Goal: Information Seeking & Learning: Learn about a topic

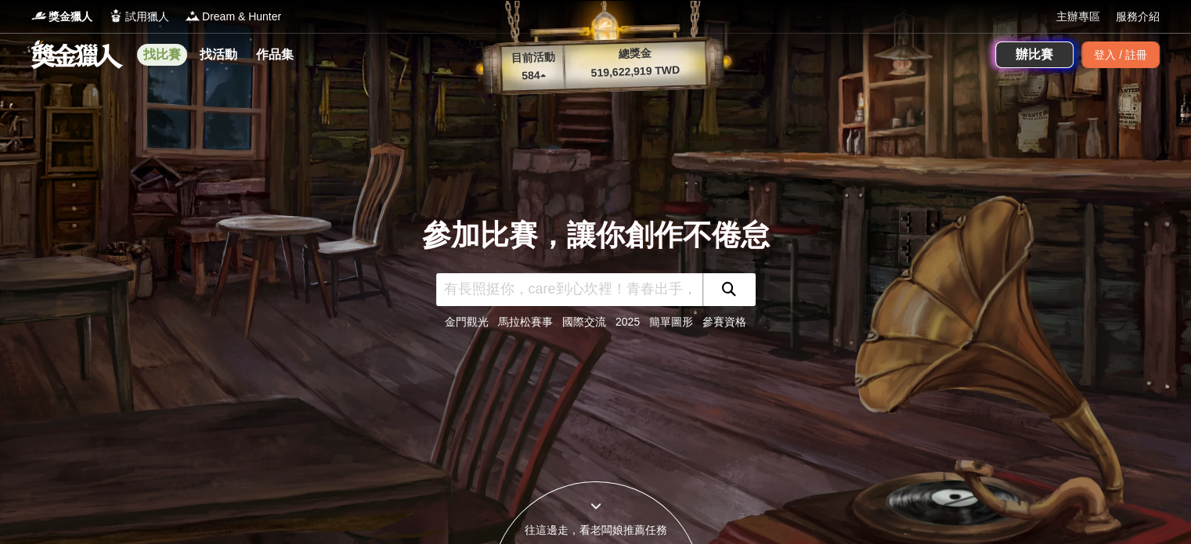
click at [150, 51] on link "找比賽" at bounding box center [162, 55] width 50 height 22
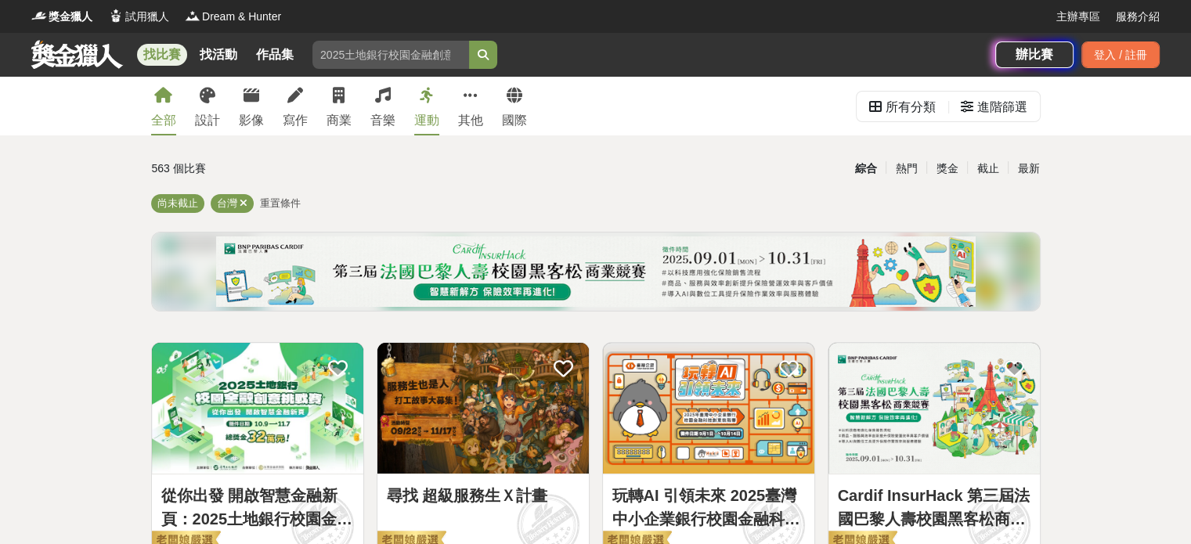
click at [417, 103] on link "運動" at bounding box center [426, 106] width 25 height 59
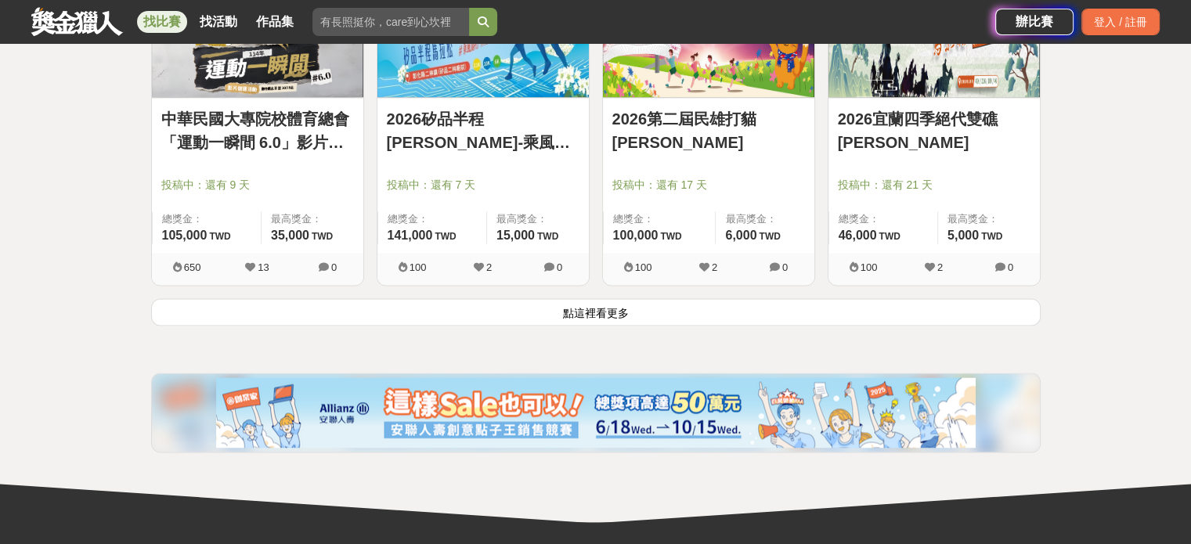
scroll to position [2036, 0]
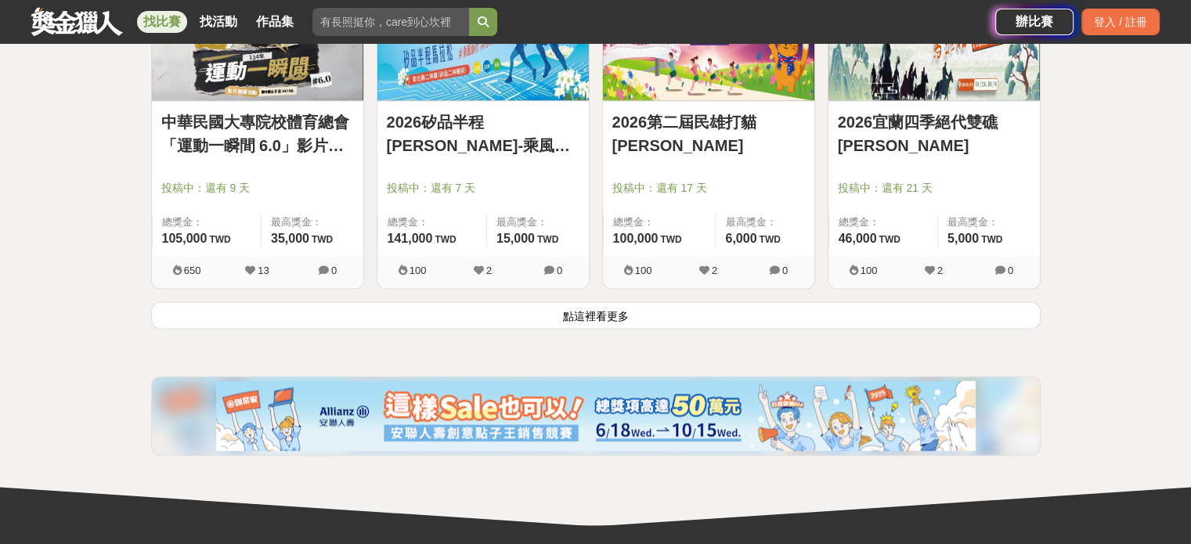
click at [608, 309] on button "點這裡看更多" at bounding box center [596, 314] width 890 height 27
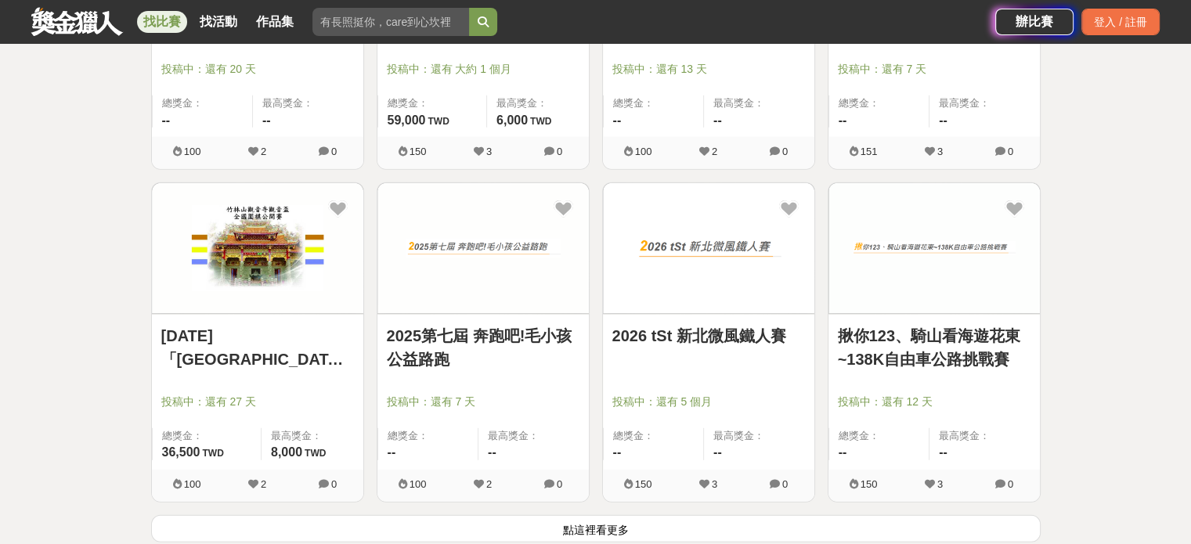
scroll to position [3837, 0]
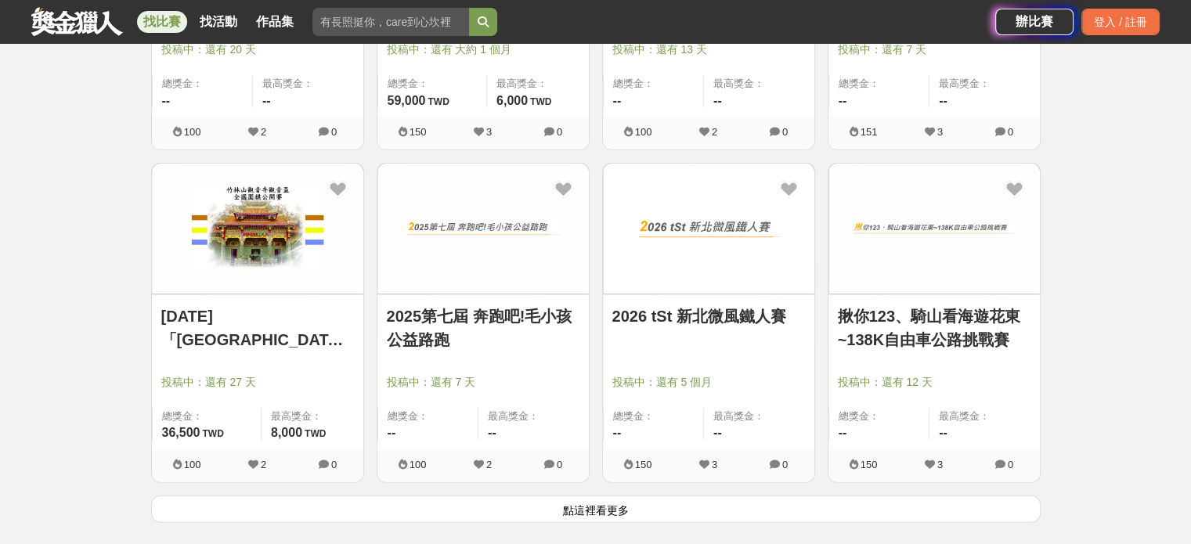
click at [576, 500] on button "點這裡看更多" at bounding box center [596, 509] width 890 height 27
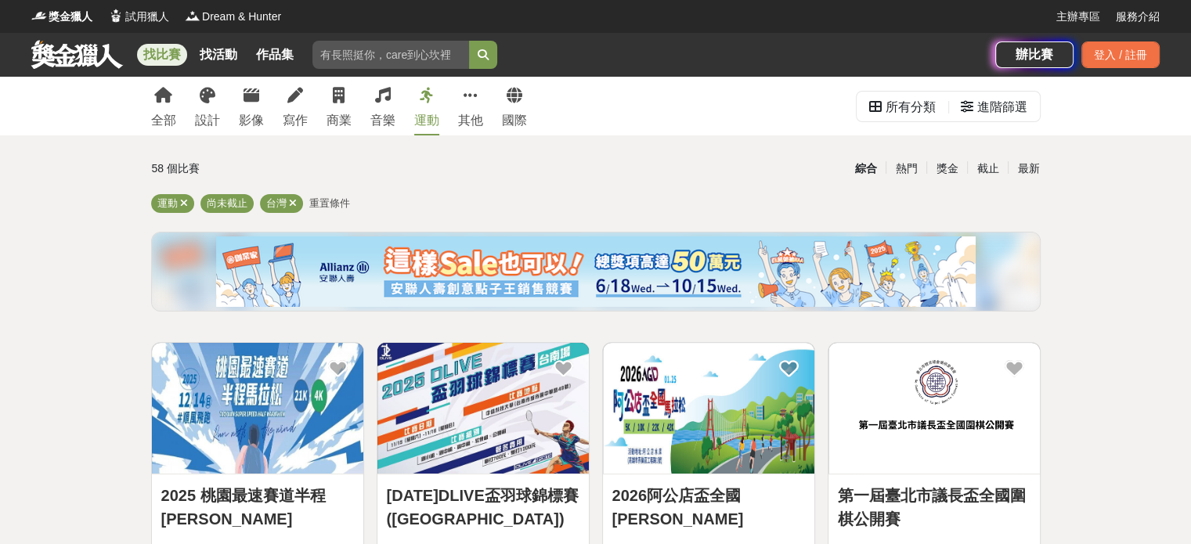
click at [237, 109] on div "全部 設計 影像 寫作 商業 音樂 運動 其他 國際" at bounding box center [339, 106] width 395 height 59
click at [248, 106] on link "影像" at bounding box center [251, 106] width 25 height 59
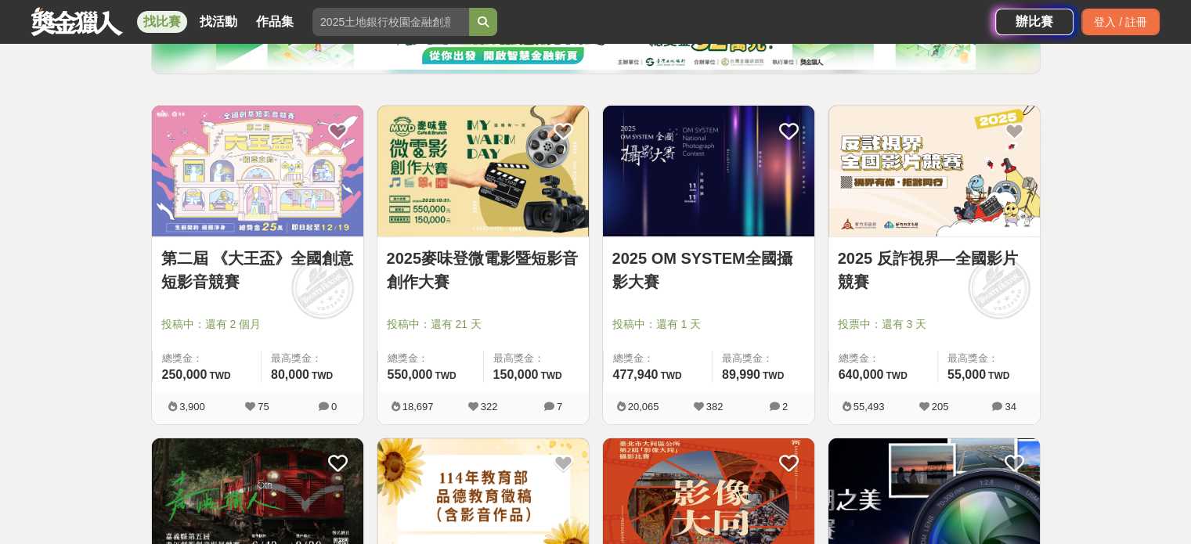
scroll to position [235, 0]
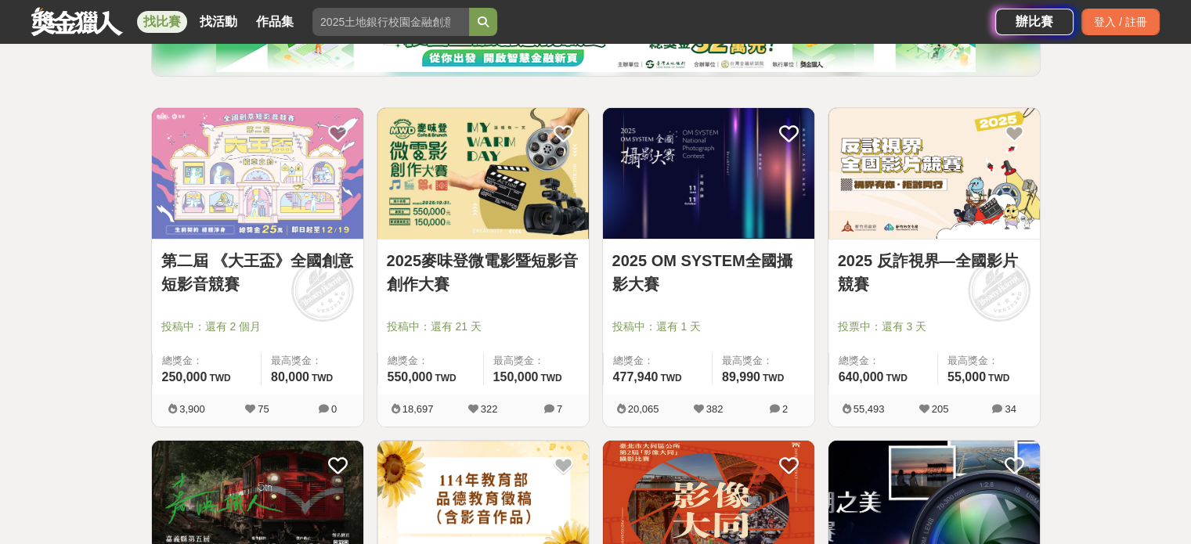
click at [727, 184] on img at bounding box center [708, 173] width 211 height 131
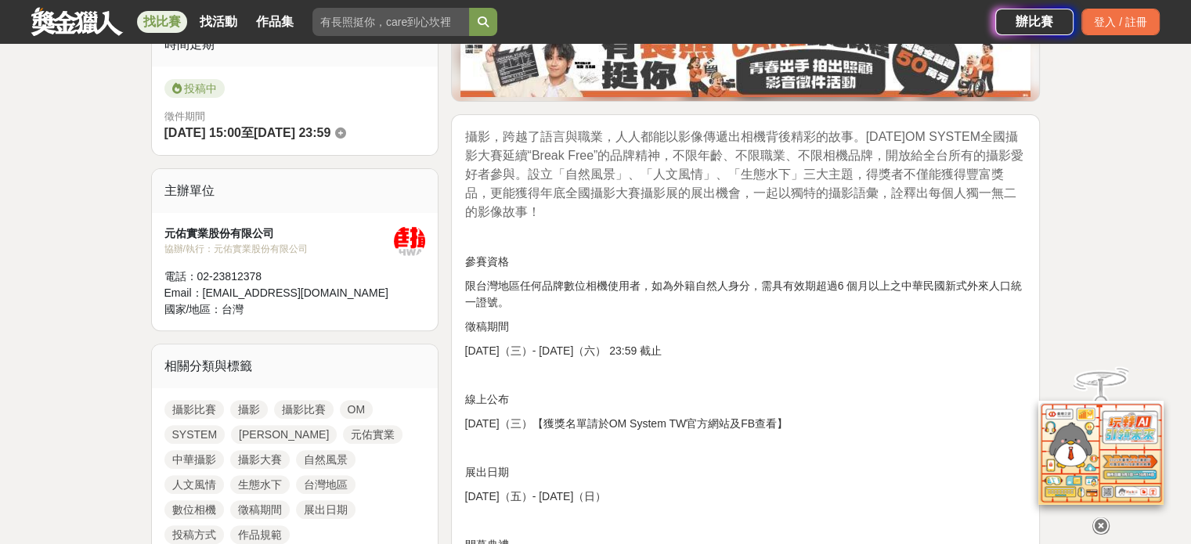
scroll to position [470, 0]
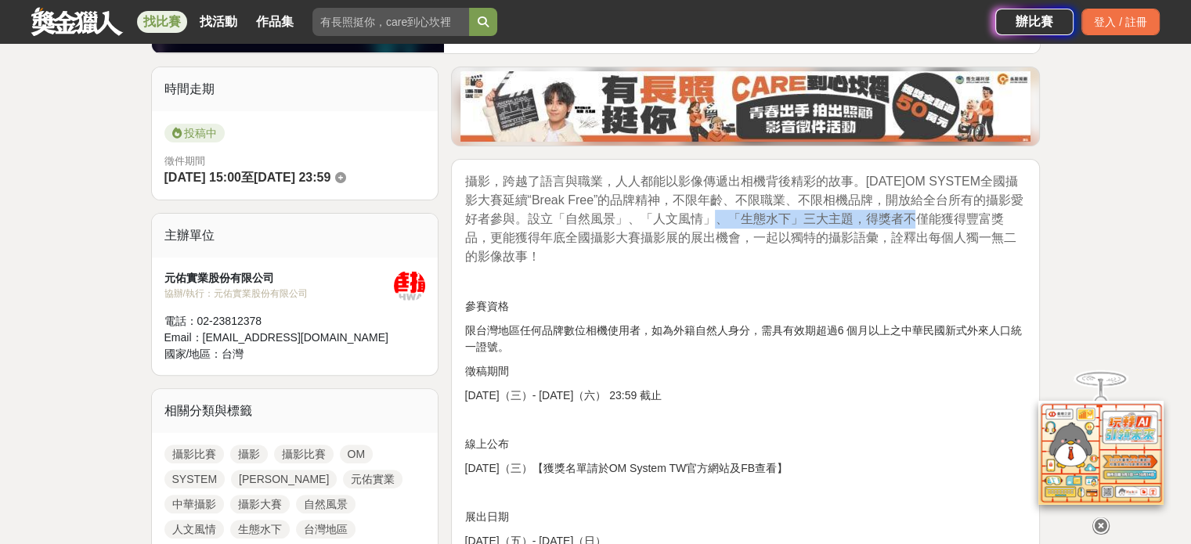
drag, startPoint x: 719, startPoint y: 215, endPoint x: 916, endPoint y: 227, distance: 197.7
click at [916, 227] on span "攝影，跨越了語言與職業，人人都能以影像傳遞出相機背後精彩的故事。[DATE]OM SYSTEM全國攝影大賽延續“Break Free”的品牌精神，不限年齡、不…" at bounding box center [743, 219] width 559 height 88
click at [916, 228] on span "攝影，跨越了語言與職業，人人都能以影像傳遞出相機背後精彩的故事。[DATE]OM SYSTEM全國攝影大賽延續“Break Free”的品牌精神，不限年齡、不…" at bounding box center [743, 219] width 559 height 88
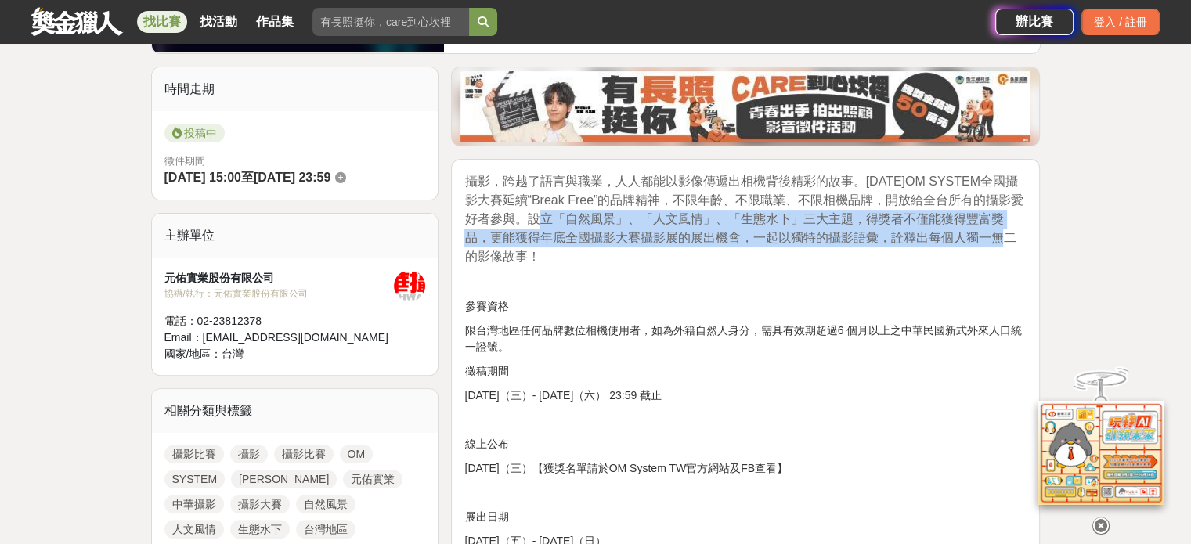
drag, startPoint x: 565, startPoint y: 215, endPoint x: 994, endPoint y: 236, distance: 429.6
click at [994, 236] on span "攝影，跨越了語言與職業，人人都能以影像傳遞出相機背後精彩的故事。[DATE]OM SYSTEM全國攝影大賽延續“Break Free”的品牌精神，不限年齡、不…" at bounding box center [743, 219] width 559 height 88
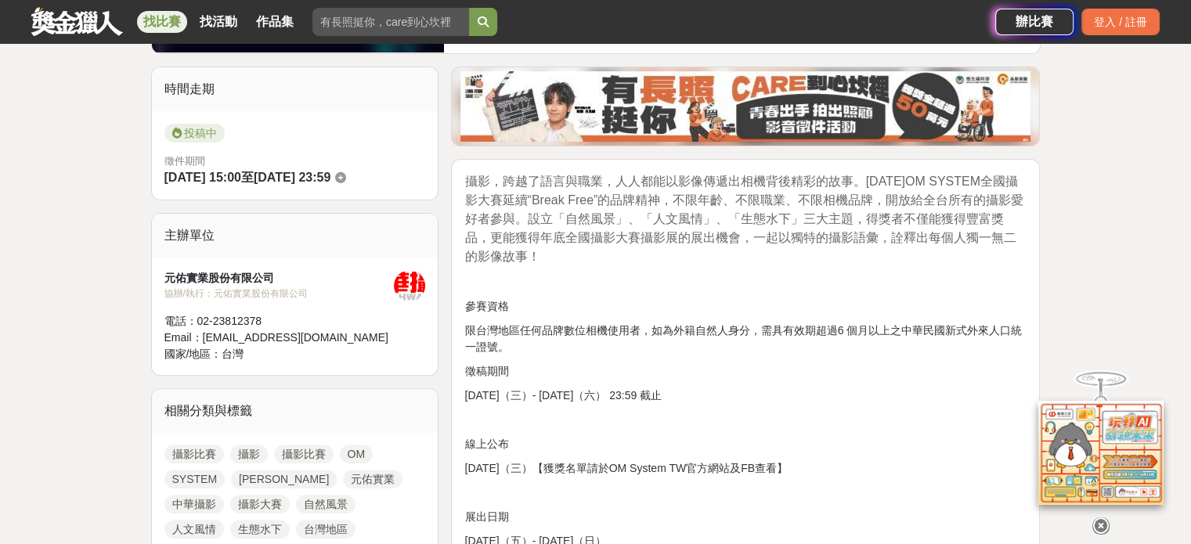
click at [999, 265] on p "攝影，跨越了語言與職業，人人都能以影像傳遞出相機背後精彩的故事。[DATE]OM SYSTEM全國攝影大賽延續“Break Free”的品牌精神，不限年齡、不…" at bounding box center [745, 219] width 562 height 94
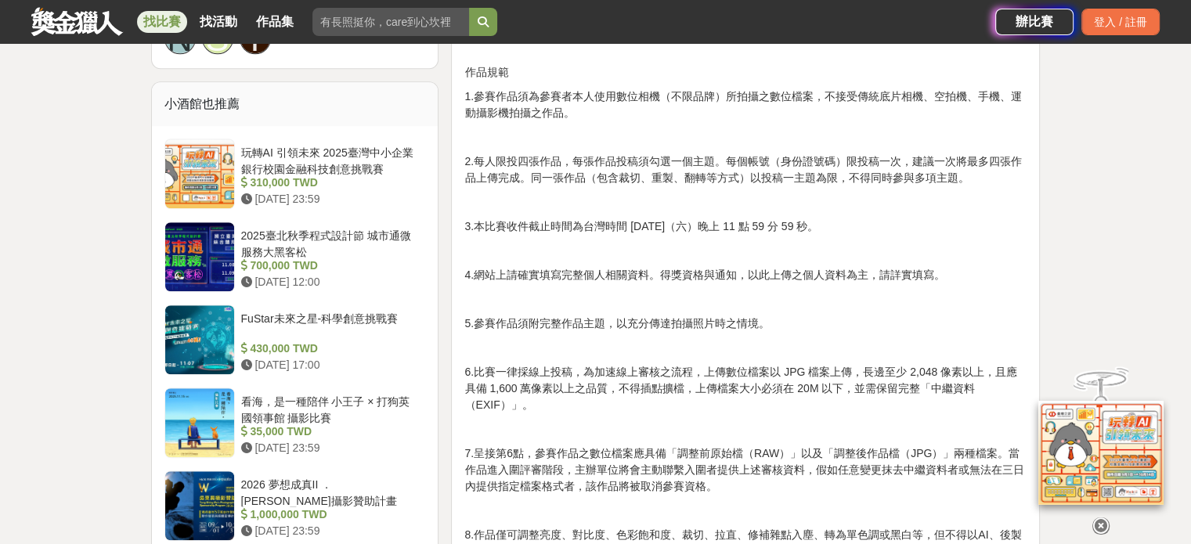
scroll to position [1409, 0]
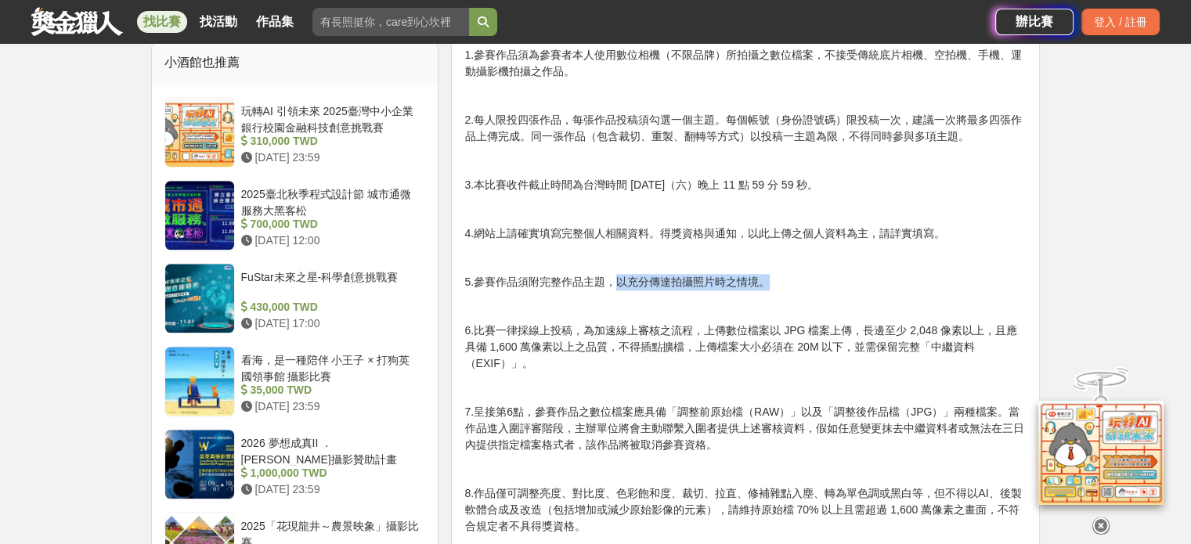
drag, startPoint x: 615, startPoint y: 283, endPoint x: 817, endPoint y: 284, distance: 201.2
click at [817, 284] on p "5.參賽作品須附完整作品主題，以充分傳達拍攝照片時之情境。" at bounding box center [745, 282] width 562 height 16
click at [811, 287] on p "5.參賽作品須附完整作品主題，以充分傳達拍攝照片時之情境。" at bounding box center [745, 282] width 562 height 16
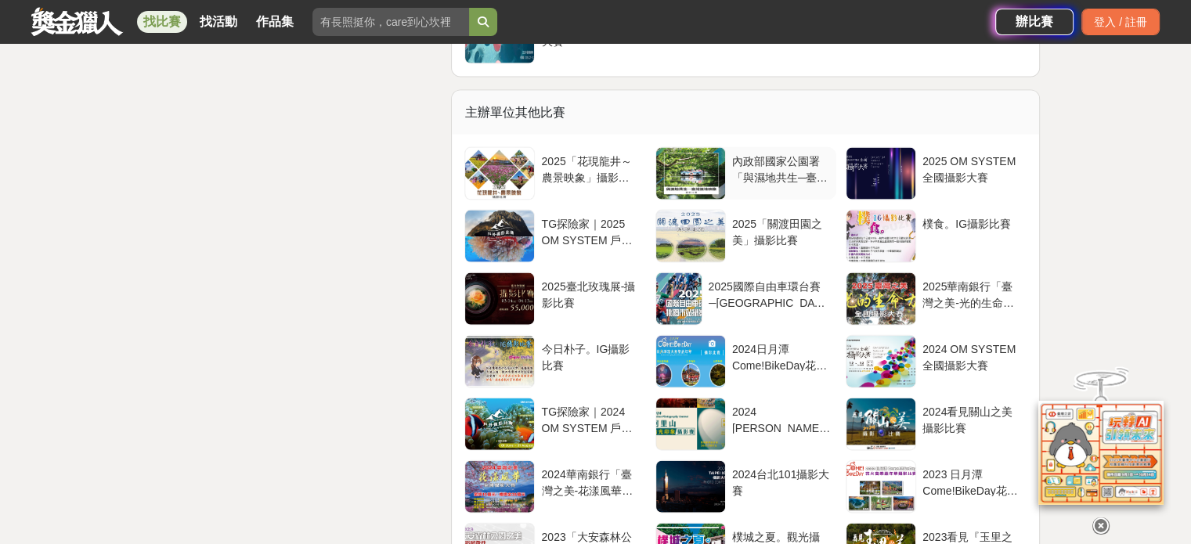
scroll to position [3524, 0]
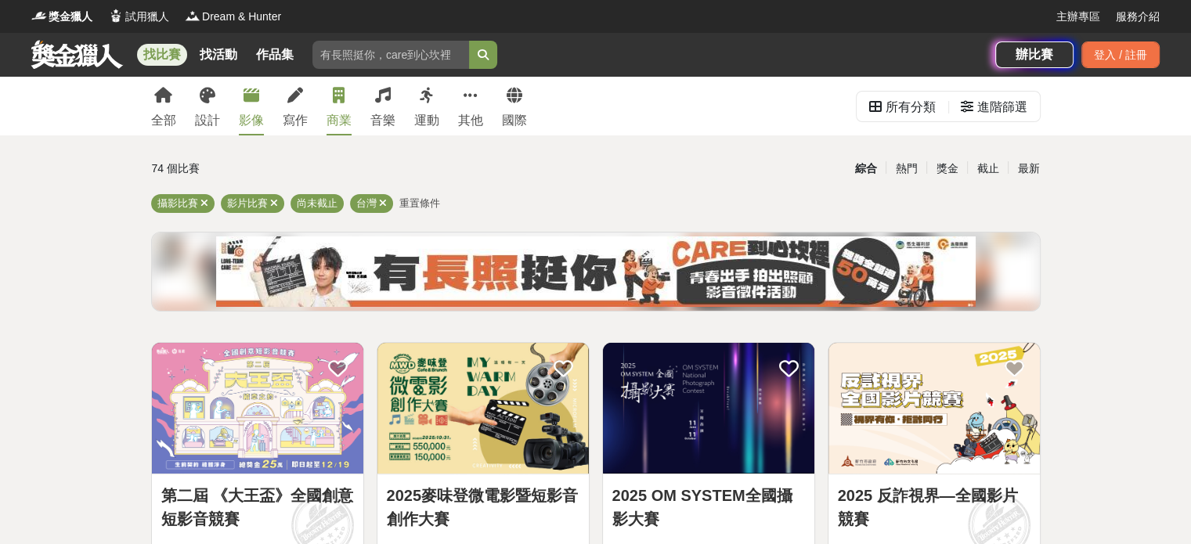
click at [337, 115] on div "商業" at bounding box center [339, 120] width 25 height 19
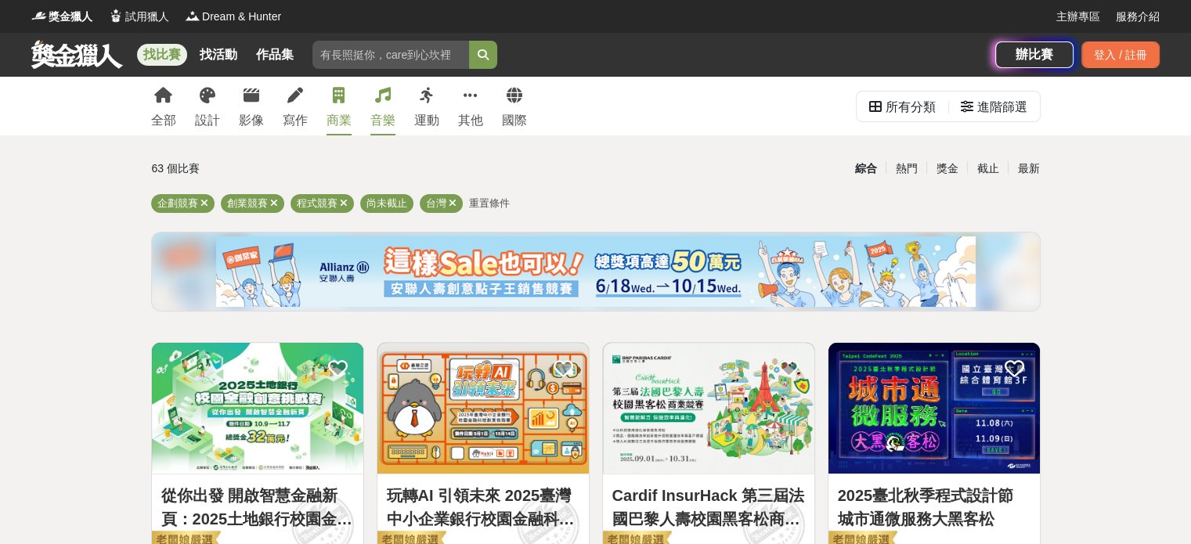
click at [388, 108] on link "音樂" at bounding box center [382, 106] width 25 height 59
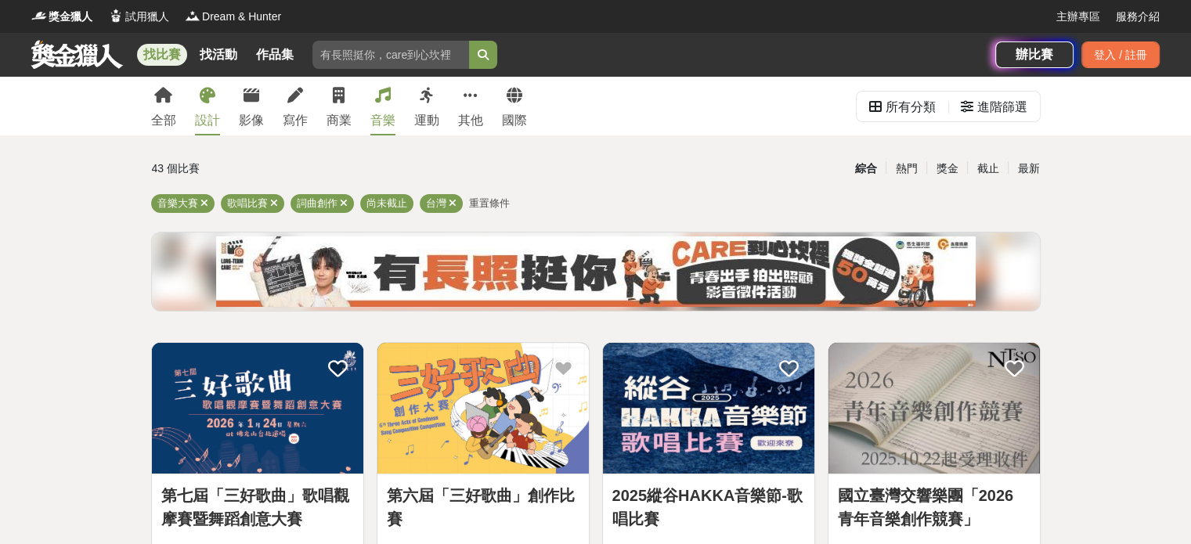
click at [202, 106] on link "設計" at bounding box center [207, 106] width 25 height 59
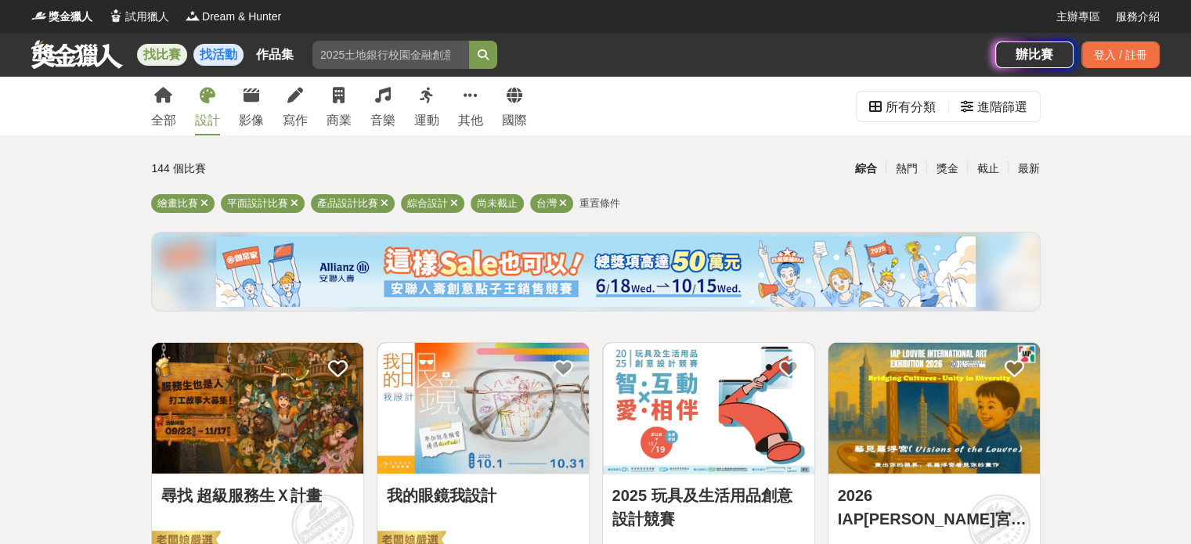
click at [229, 59] on link "找活動" at bounding box center [218, 55] width 50 height 22
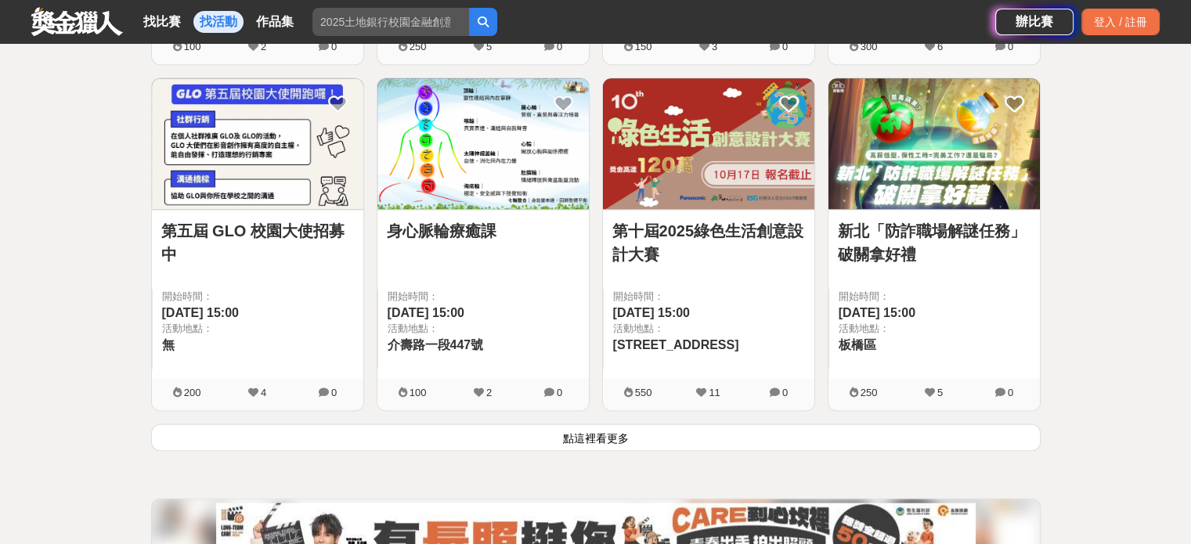
scroll to position [2271, 0]
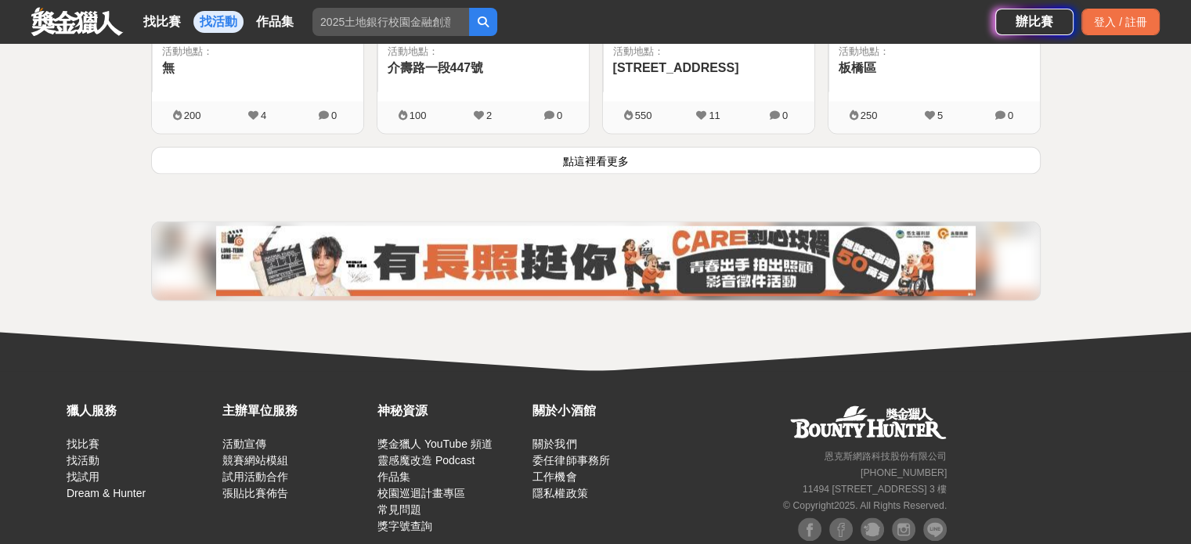
click at [593, 153] on button "點這裡看更多" at bounding box center [596, 159] width 890 height 27
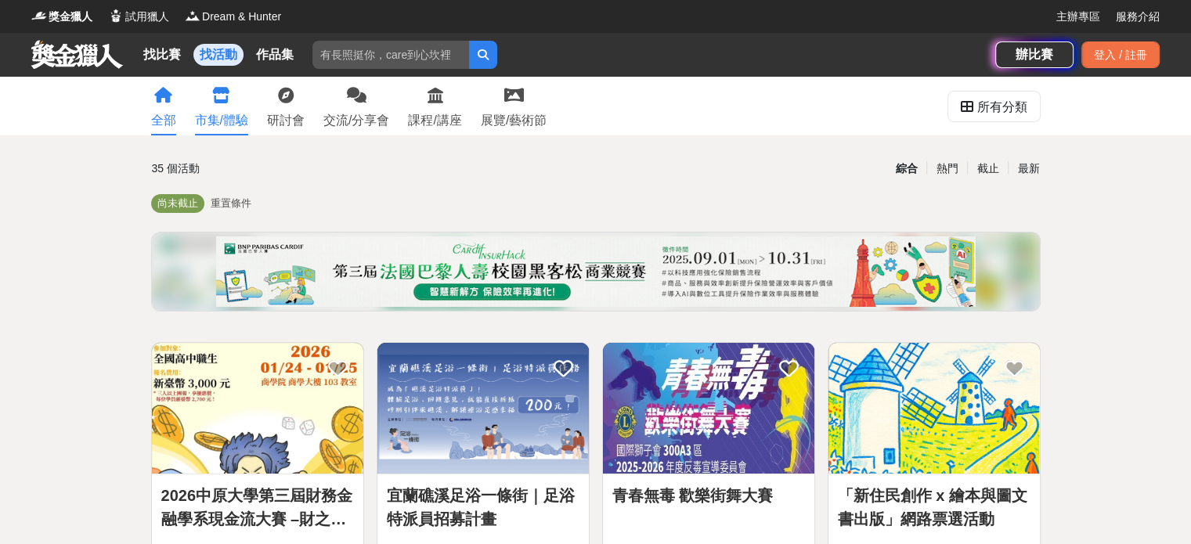
click at [217, 113] on div "市集/體驗" at bounding box center [221, 120] width 53 height 19
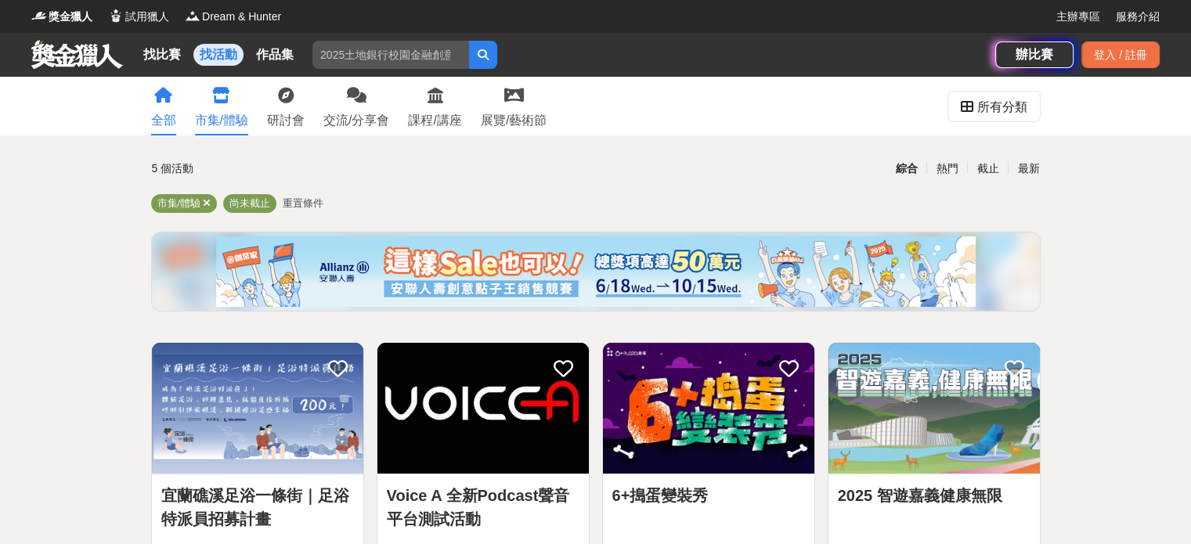
click at [165, 110] on link "全部" at bounding box center [163, 106] width 25 height 59
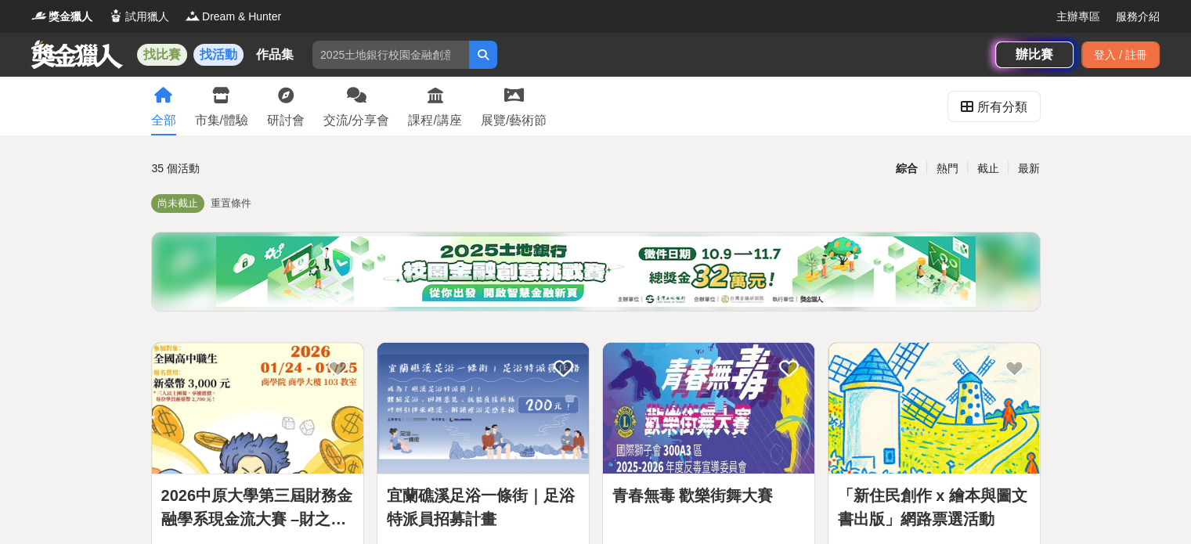
click at [157, 49] on link "找比賽" at bounding box center [162, 55] width 50 height 22
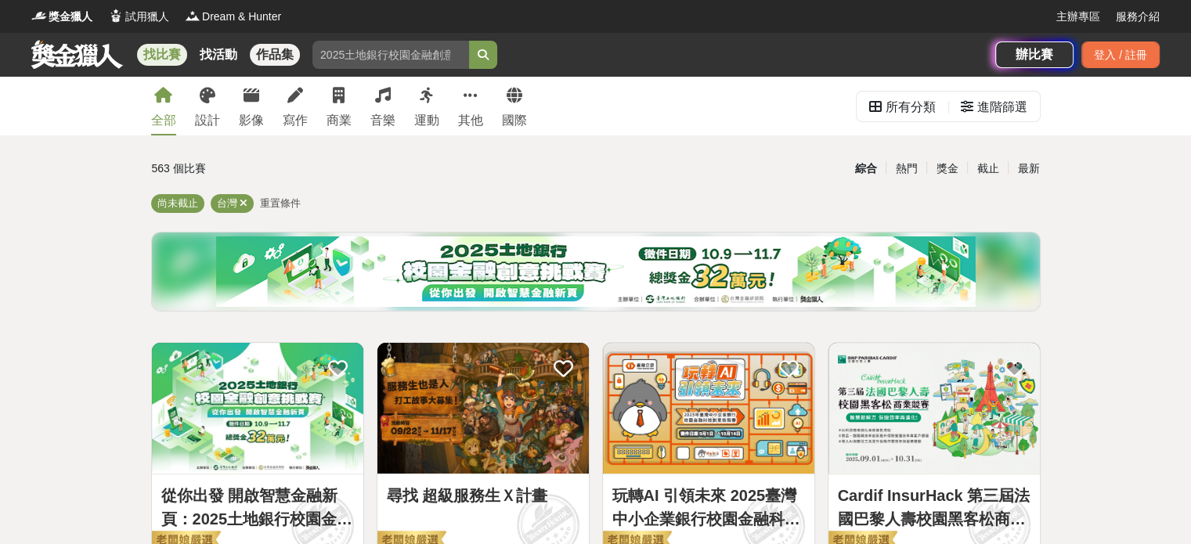
click at [282, 59] on link "作品集" at bounding box center [275, 55] width 50 height 22
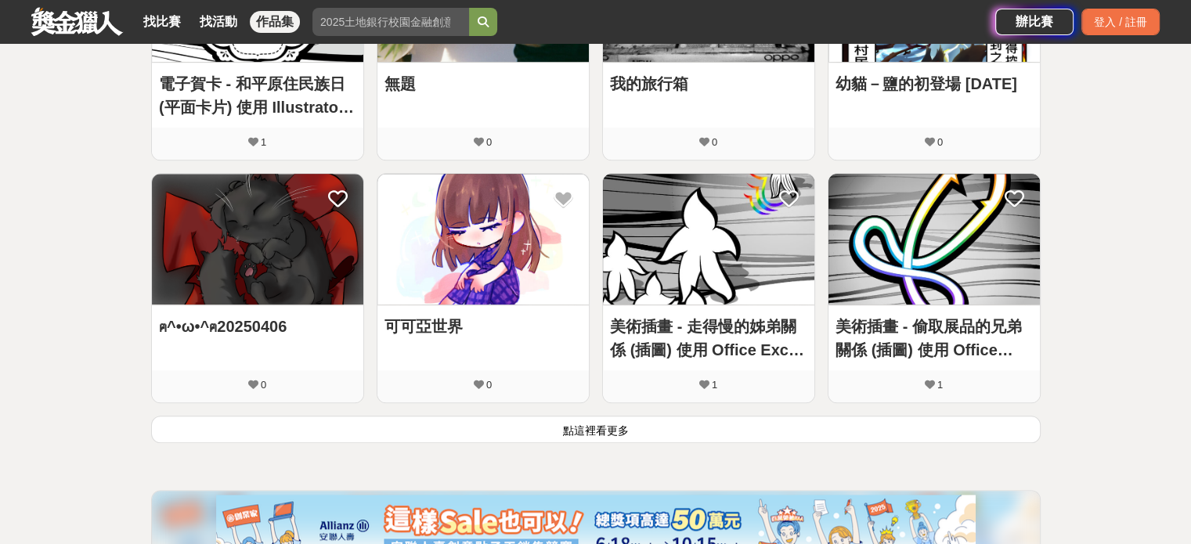
scroll to position [940, 0]
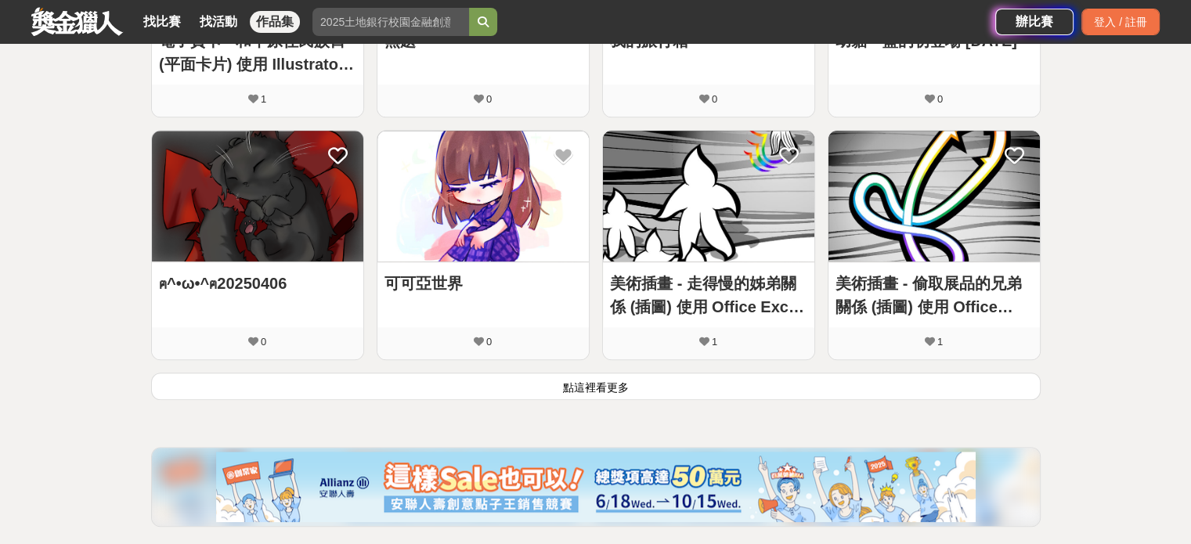
click at [601, 382] on button "點這裡看更多" at bounding box center [596, 386] width 890 height 27
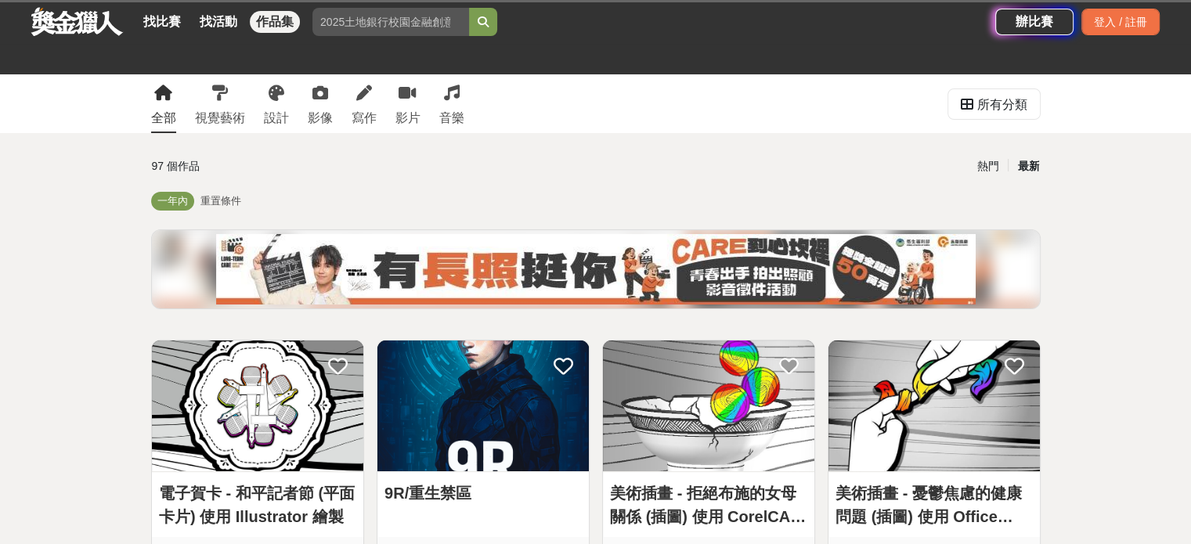
scroll to position [0, 0]
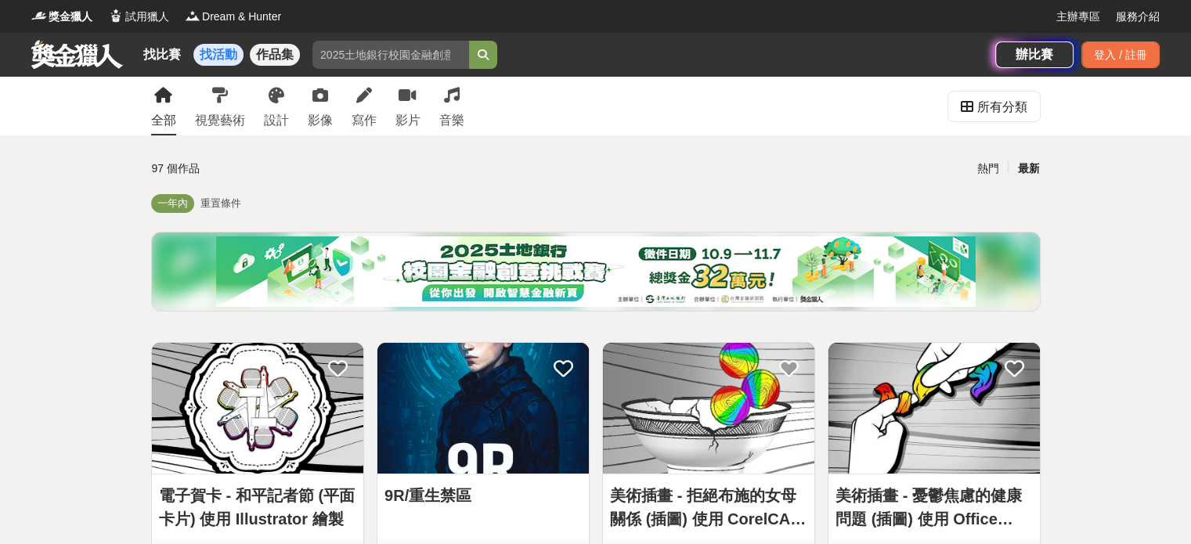
click at [211, 61] on link "找活動" at bounding box center [218, 55] width 50 height 22
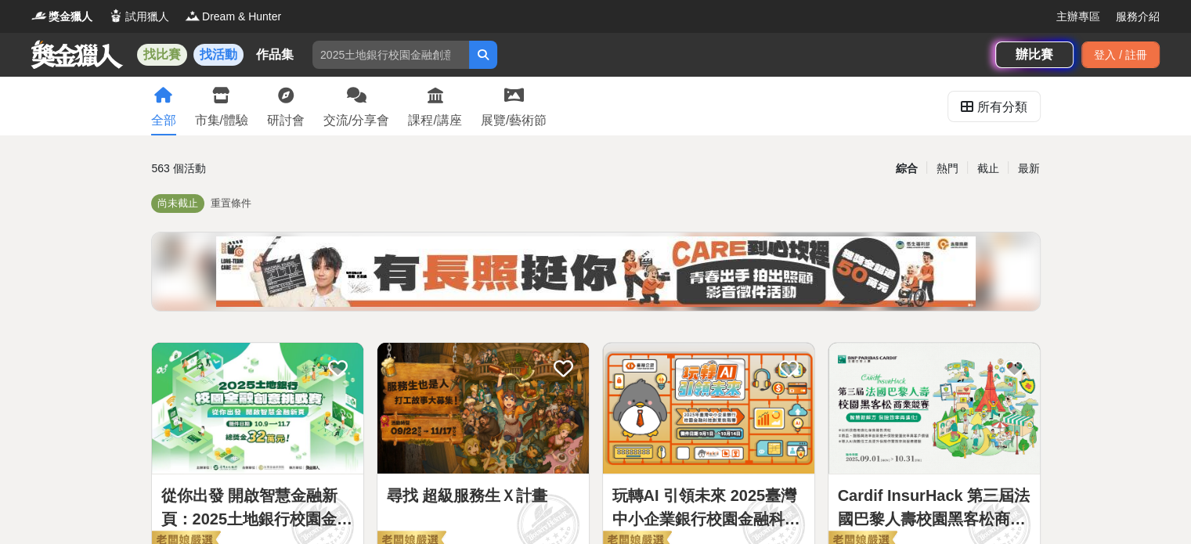
click at [170, 58] on link "找比賽" at bounding box center [162, 55] width 50 height 22
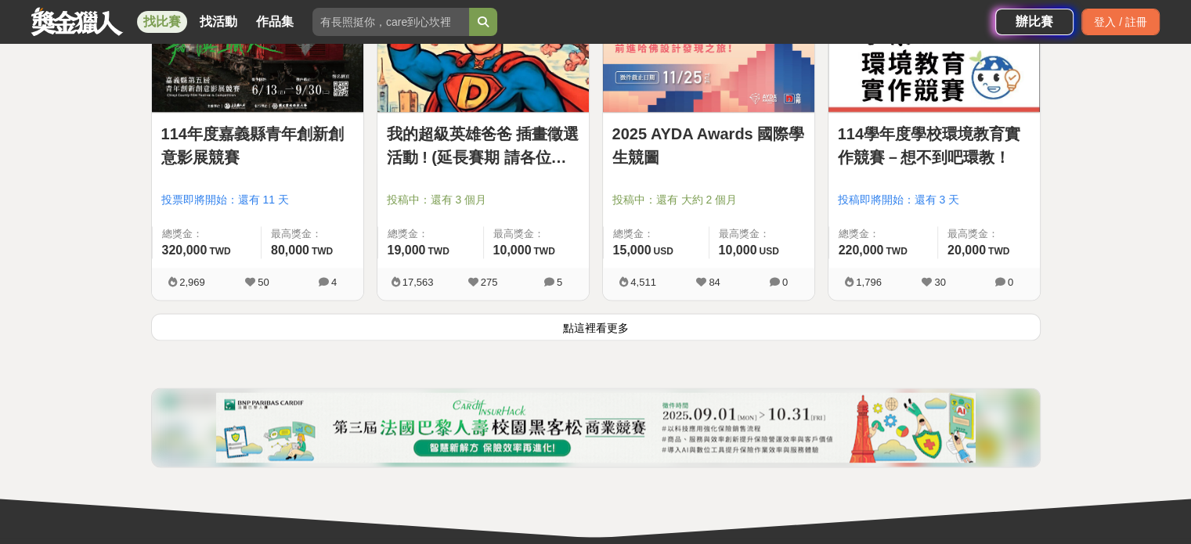
scroll to position [2036, 0]
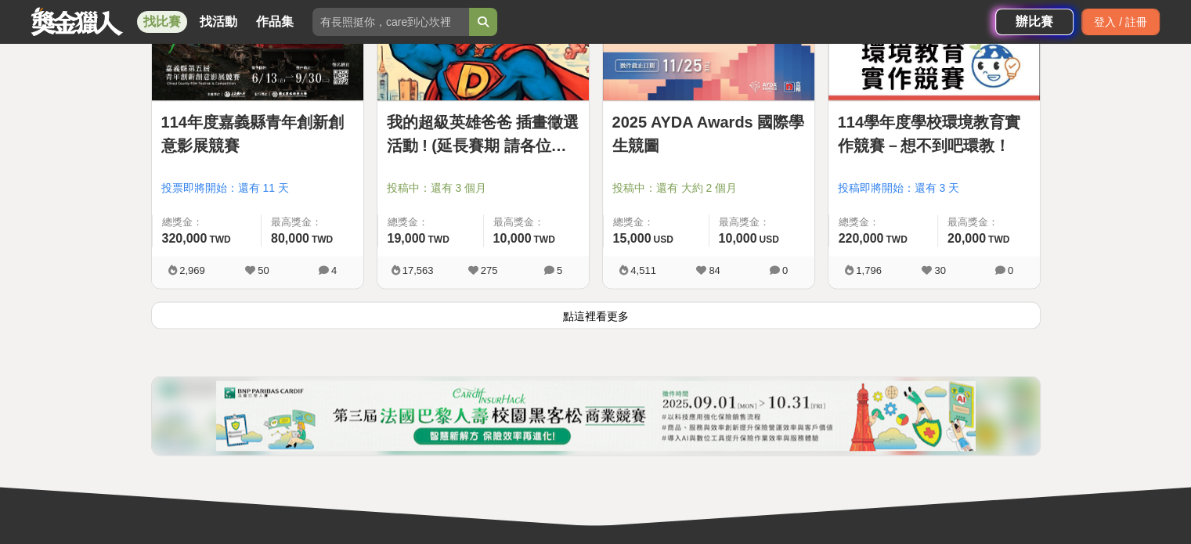
click at [594, 313] on button "點這裡看更多" at bounding box center [596, 314] width 890 height 27
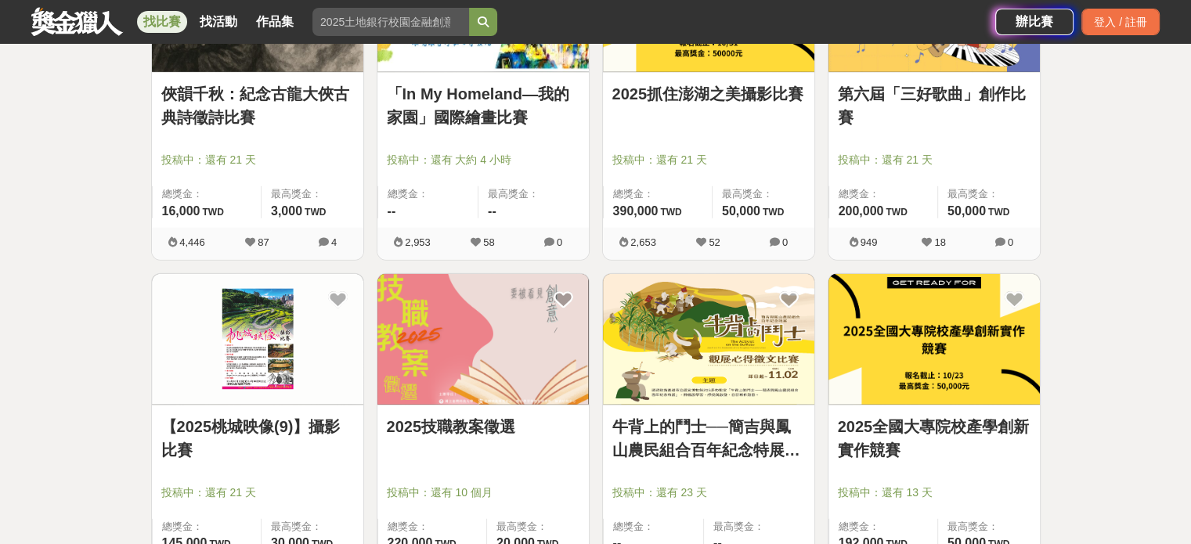
scroll to position [3837, 0]
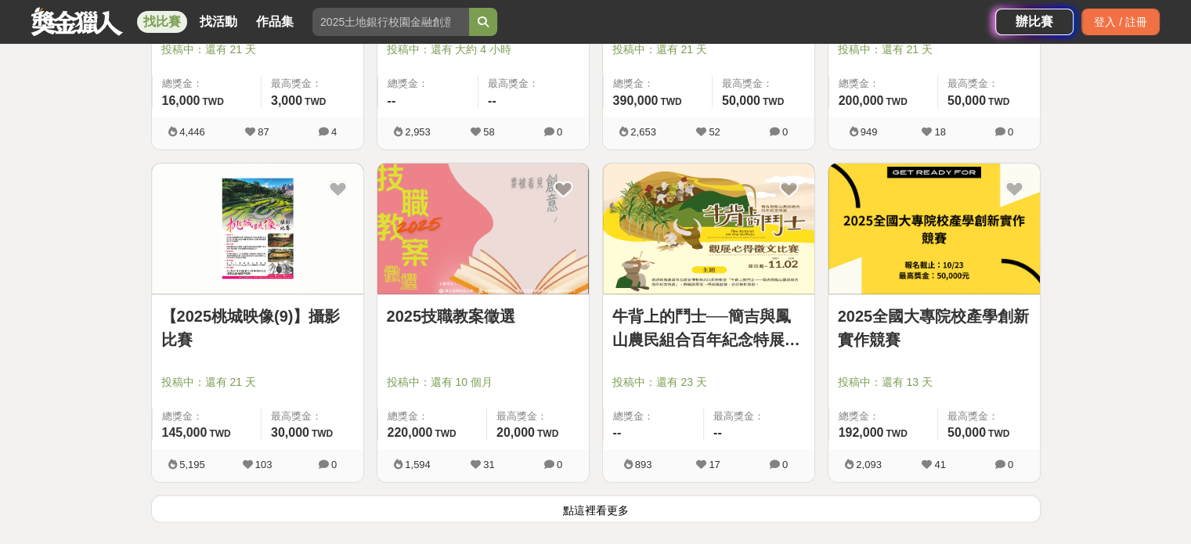
click at [610, 504] on button "點這裡看更多" at bounding box center [596, 509] width 890 height 27
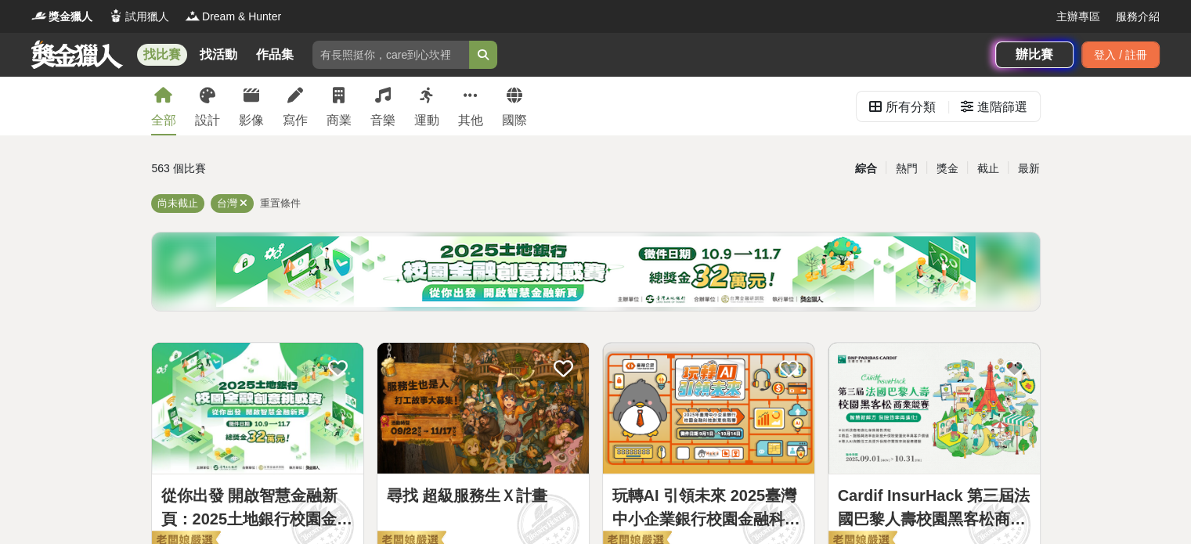
click at [101, 62] on link at bounding box center [77, 54] width 95 height 30
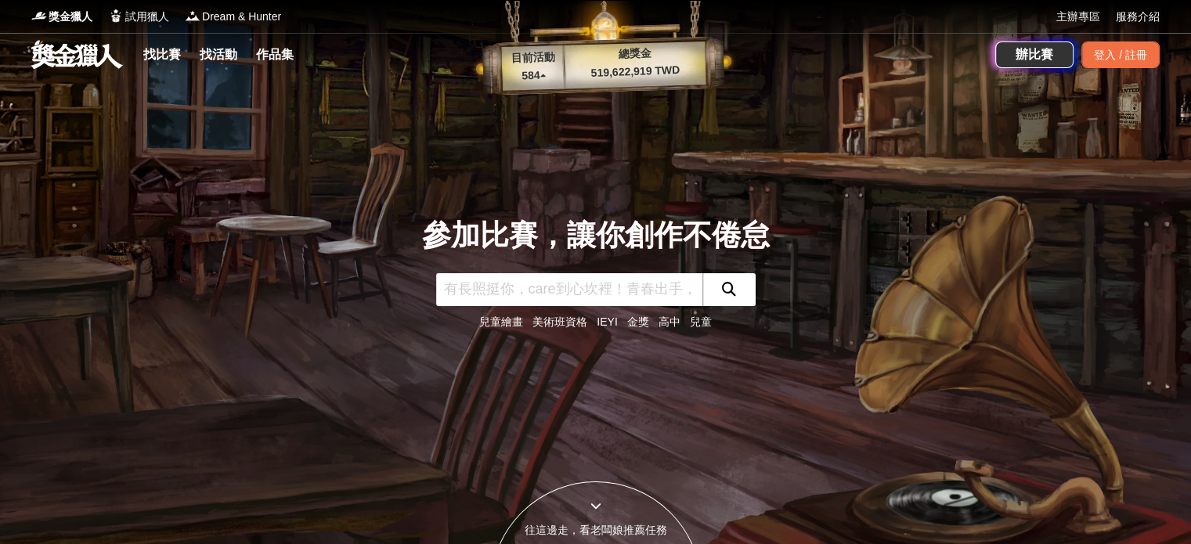
click at [78, 54] on link at bounding box center [77, 54] width 95 height 30
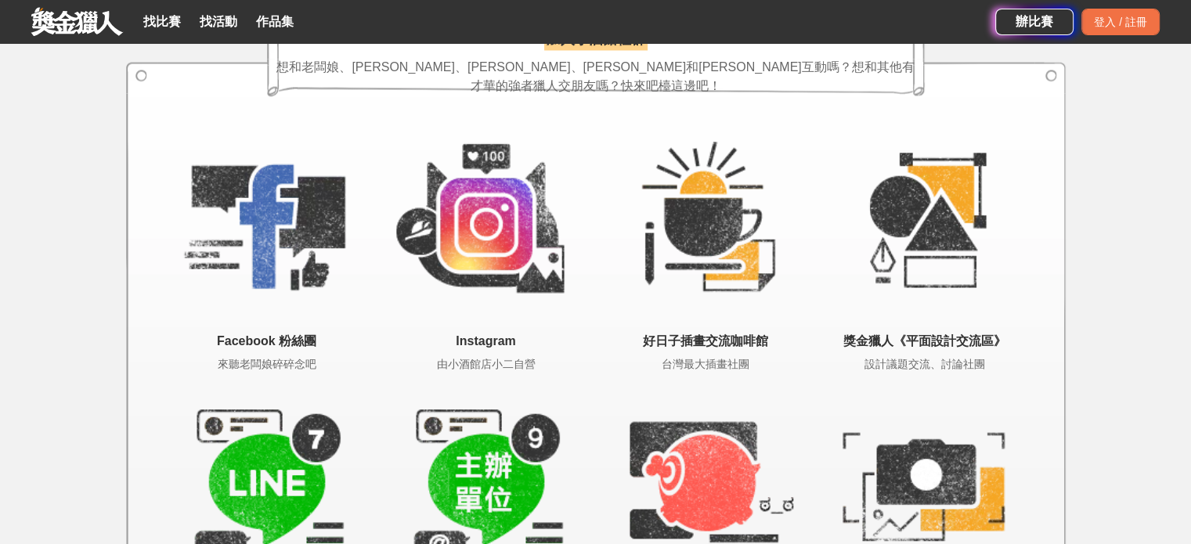
scroll to position [2741, 0]
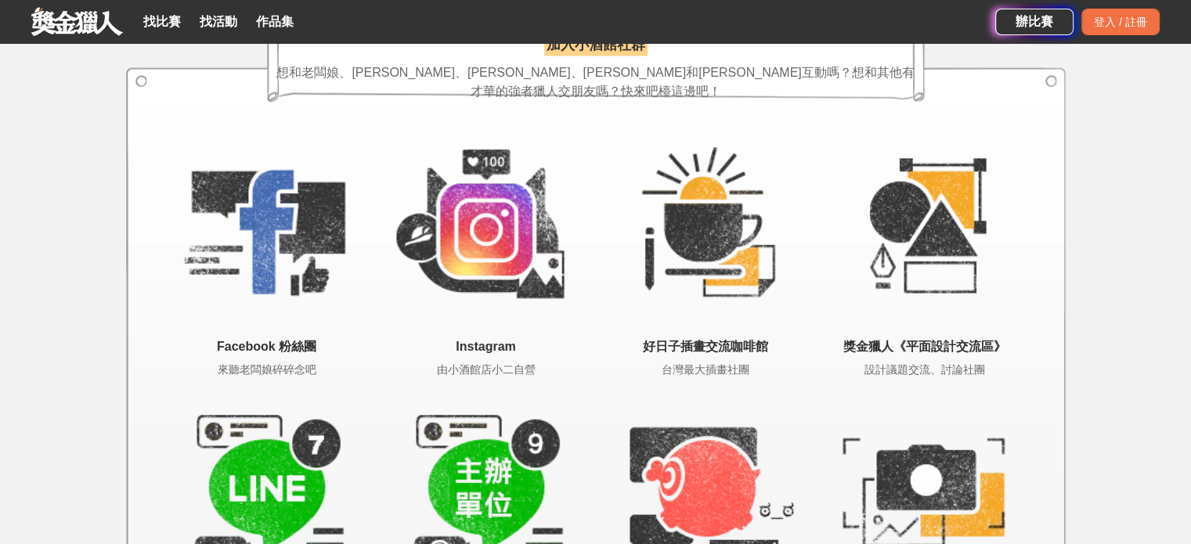
click at [718, 225] on img at bounding box center [705, 226] width 219 height 219
click at [63, 8] on link at bounding box center [77, 21] width 95 height 30
click at [71, 17] on link at bounding box center [77, 21] width 95 height 30
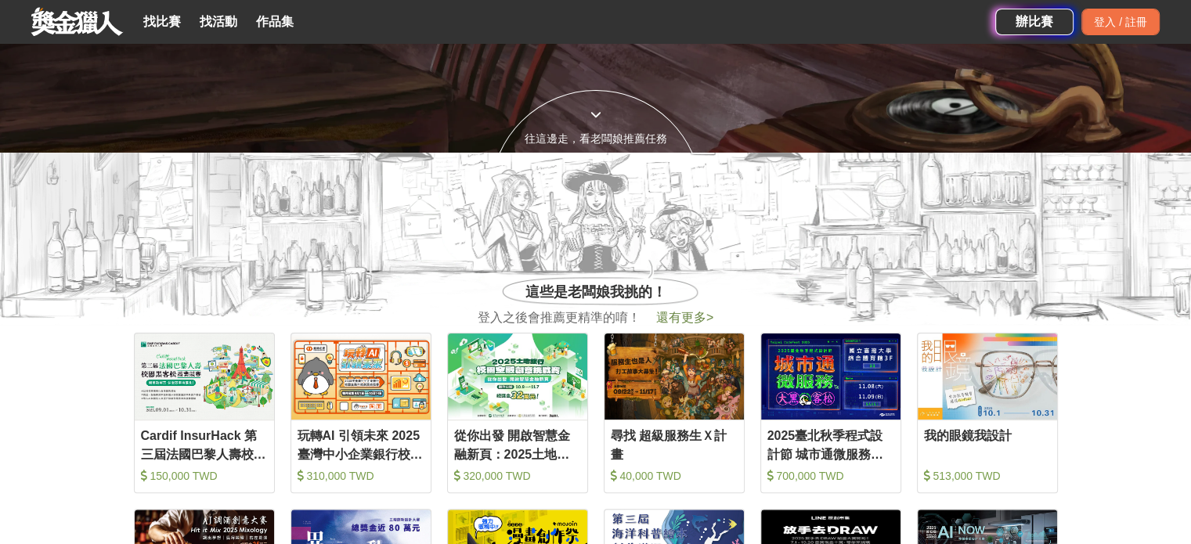
scroll to position [0, 0]
